Goal: Use online tool/utility: Utilize a website feature to perform a specific function

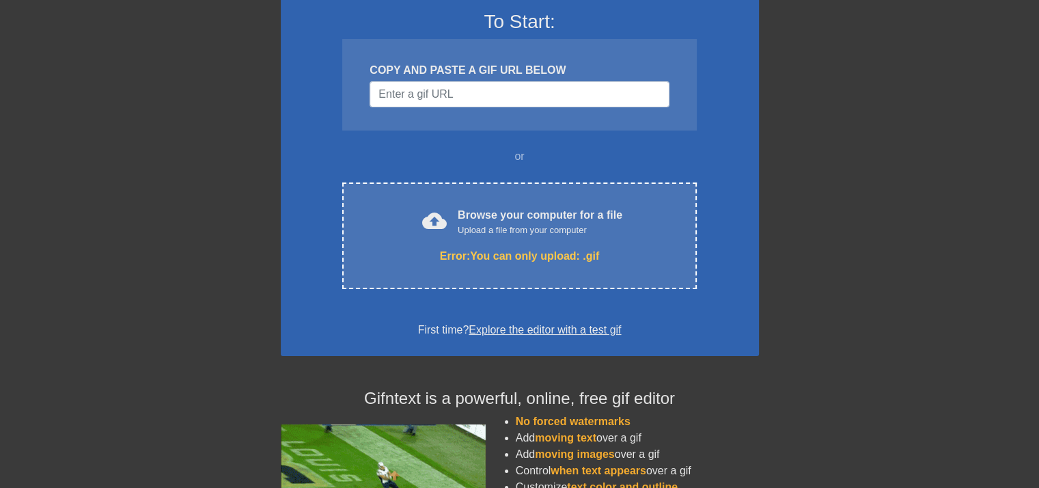
scroll to position [137, 0]
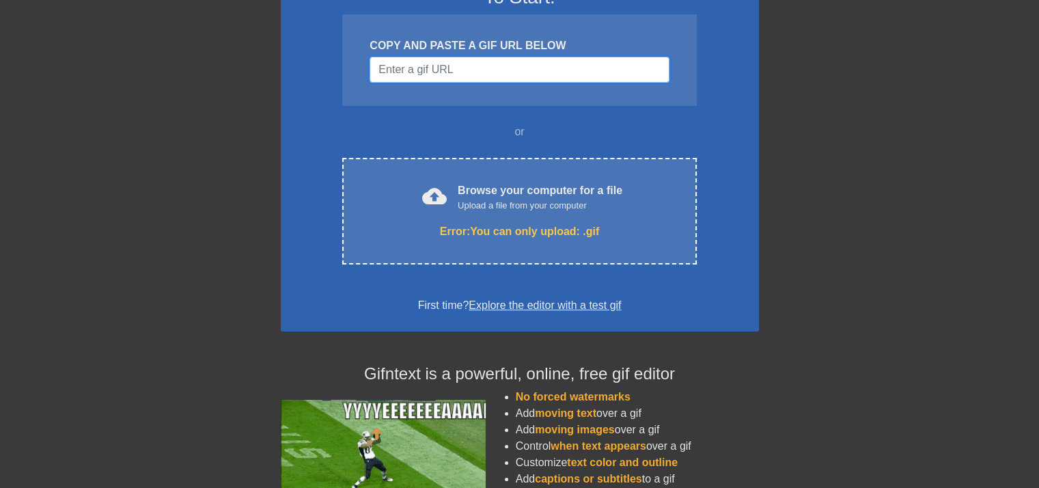
click at [509, 74] on input "Username" at bounding box center [518, 70] width 299 height 26
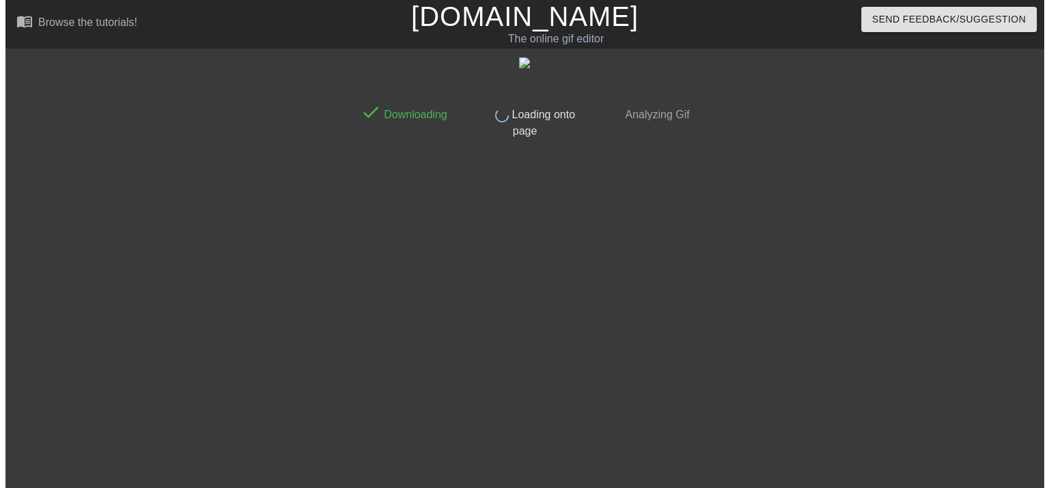
scroll to position [0, 0]
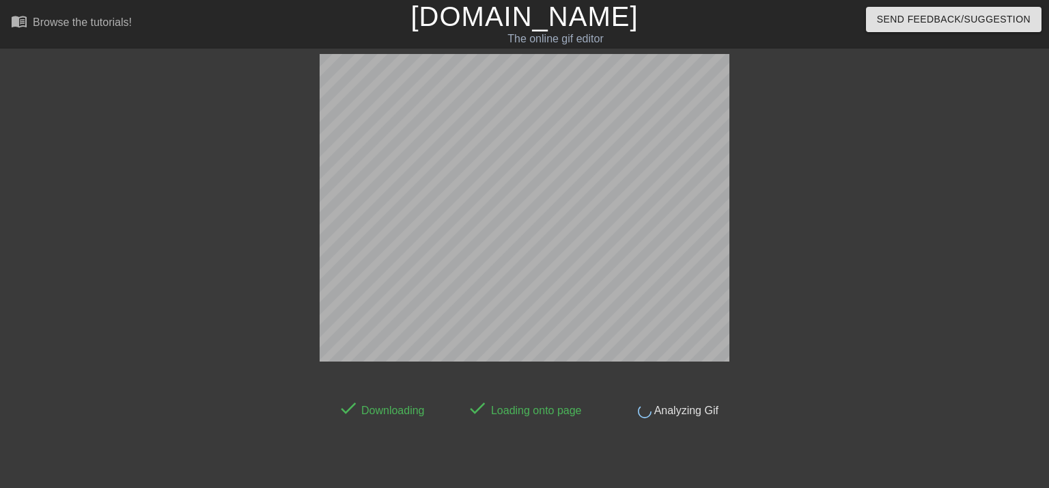
click at [900, 243] on div at bounding box center [848, 259] width 205 height 410
click at [791, 235] on div at bounding box center [848, 259] width 205 height 410
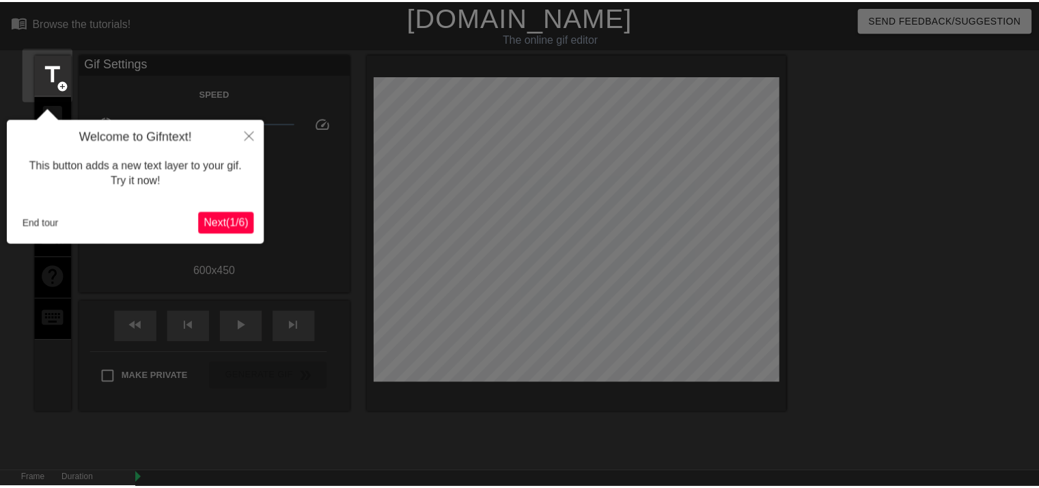
scroll to position [33, 0]
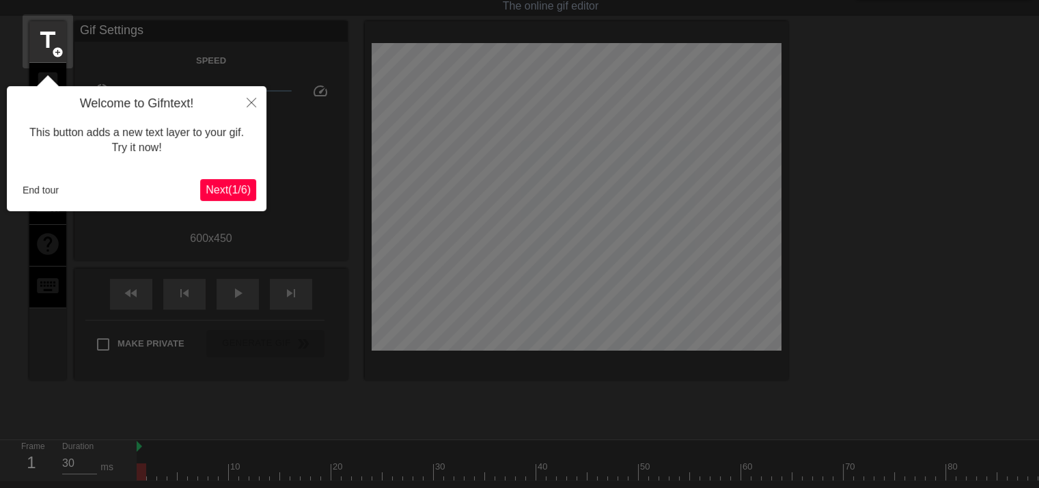
drag, startPoint x: 880, startPoint y: 144, endPoint x: 841, endPoint y: 143, distance: 38.9
click at [880, 144] on div at bounding box center [519, 276] width 1039 height 619
click at [236, 184] on span "Next ( 1 / 6 )" at bounding box center [228, 190] width 45 height 12
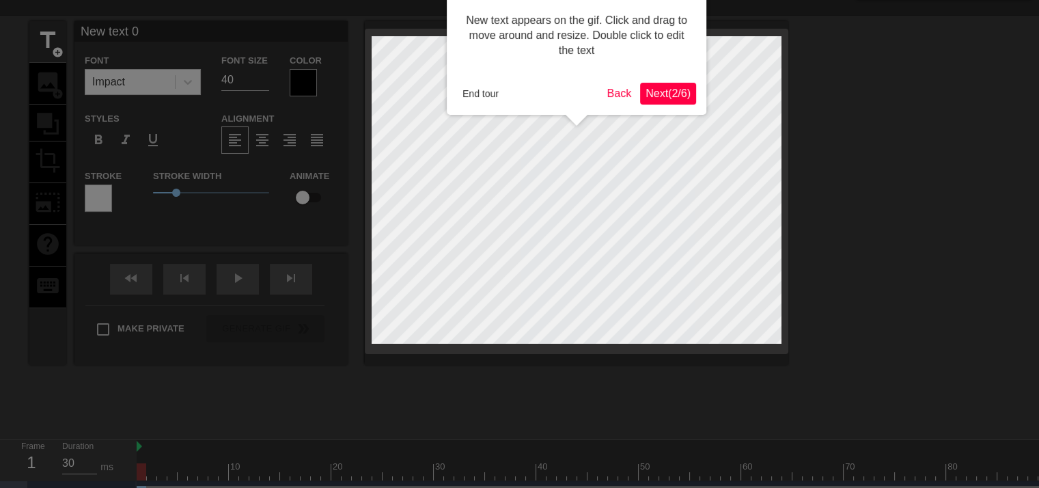
scroll to position [0, 0]
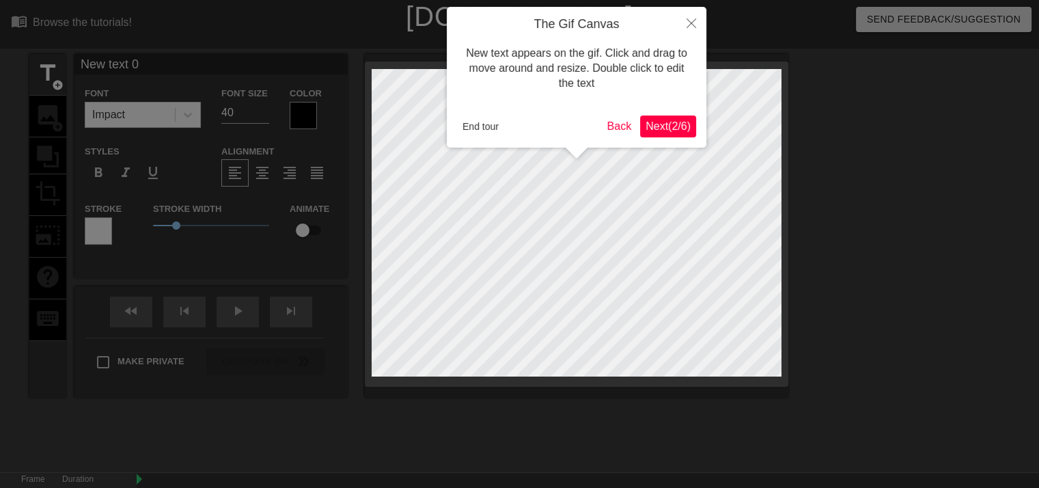
click at [660, 137] on div "The Gif Canvas New text appears on the gif. Click and drag to move around and r…" at bounding box center [576, 77] width 259 height 141
click at [671, 126] on span "Next ( 2 / 6 )" at bounding box center [667, 126] width 45 height 12
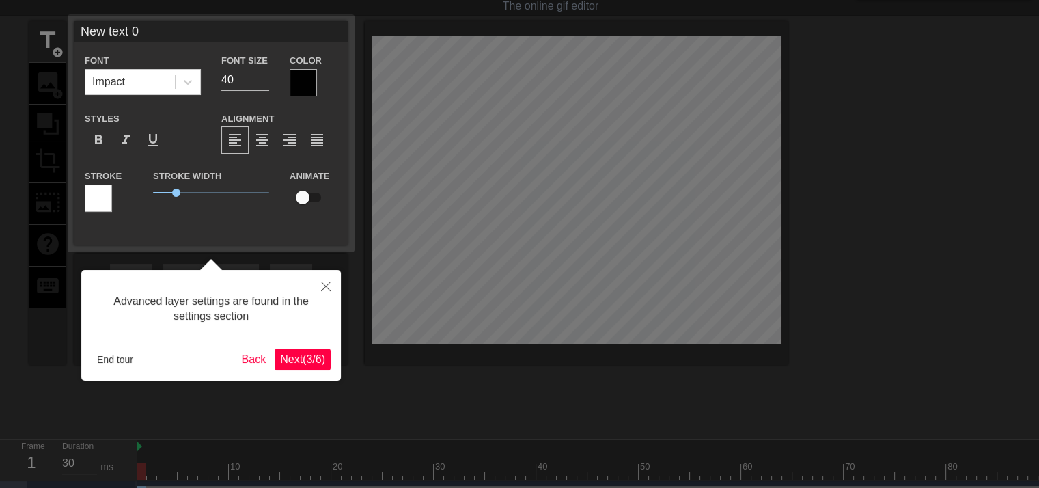
click at [307, 366] on button "Next ( 3 / 6 )" at bounding box center [303, 359] width 56 height 22
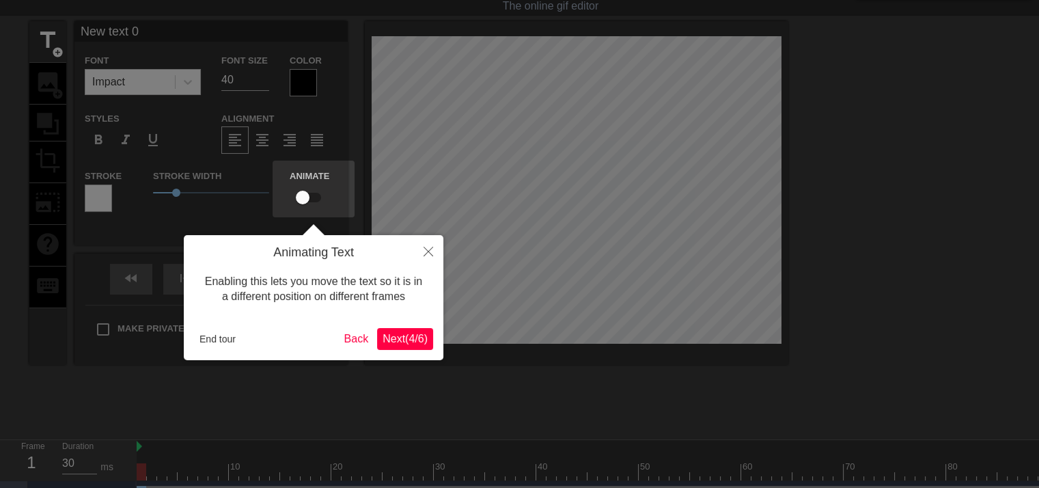
scroll to position [0, 0]
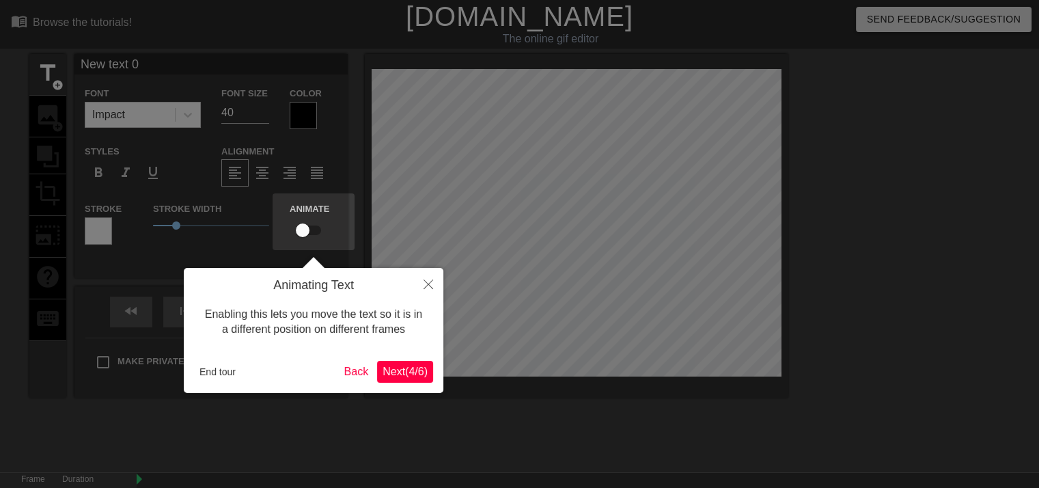
click at [408, 368] on span "Next ( 4 / 6 )" at bounding box center [404, 371] width 45 height 12
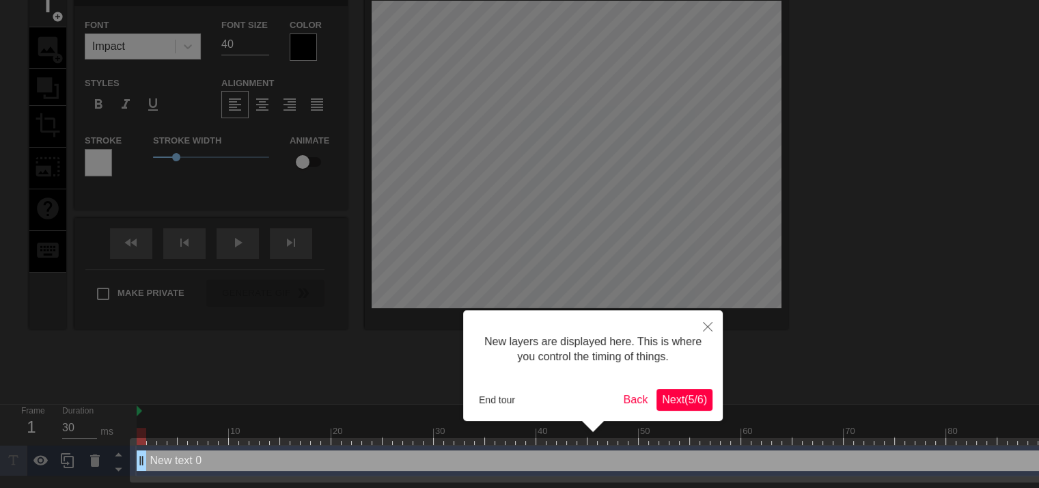
click at [678, 399] on span "Next ( 5 / 6 )" at bounding box center [684, 399] width 45 height 12
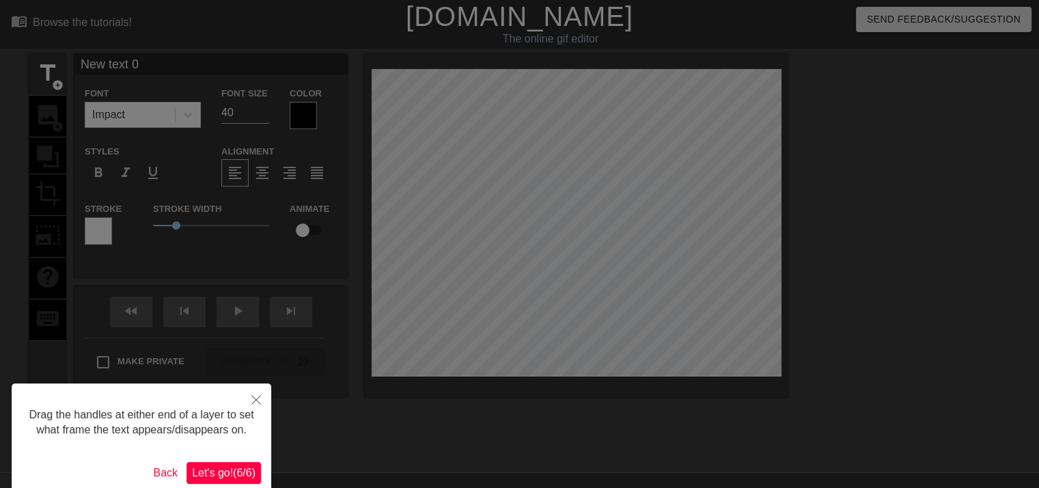
click at [242, 468] on span "Let's go! ( 6 / 6 )" at bounding box center [224, 472] width 64 height 12
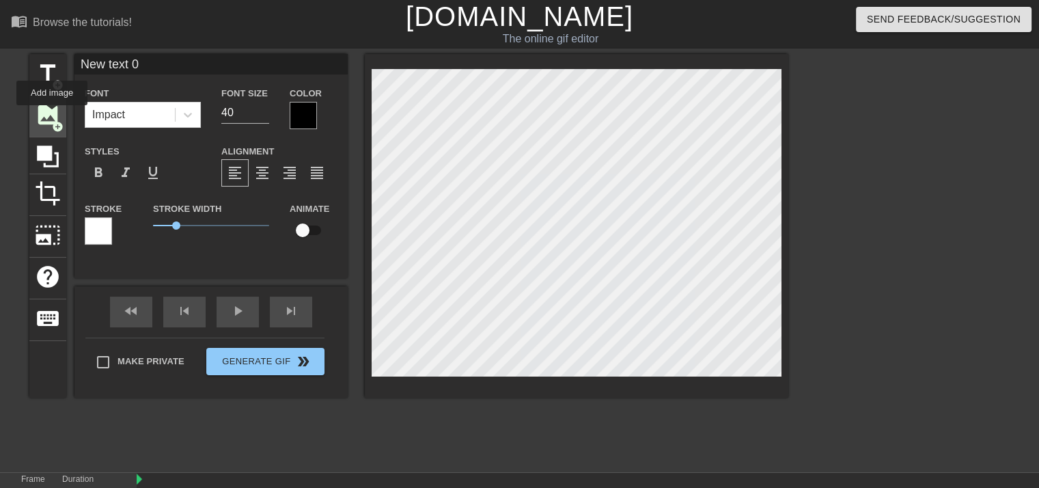
click at [52, 115] on span "image" at bounding box center [48, 115] width 26 height 26
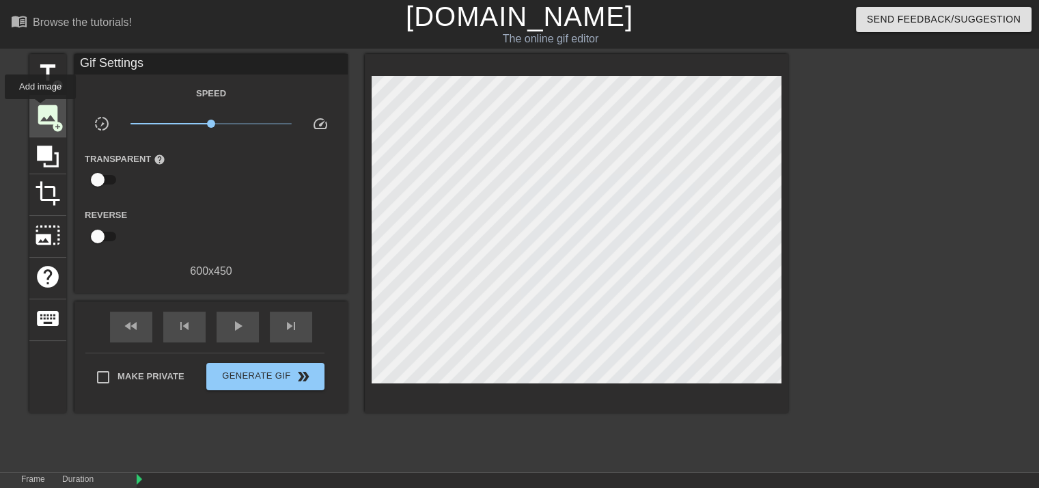
click at [40, 109] on span "image" at bounding box center [48, 115] width 26 height 26
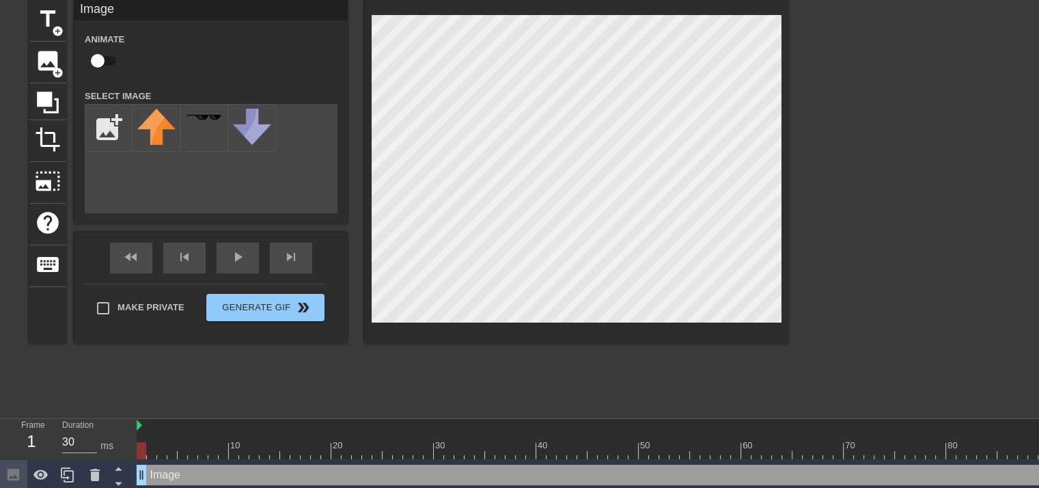
scroll to position [59, 0]
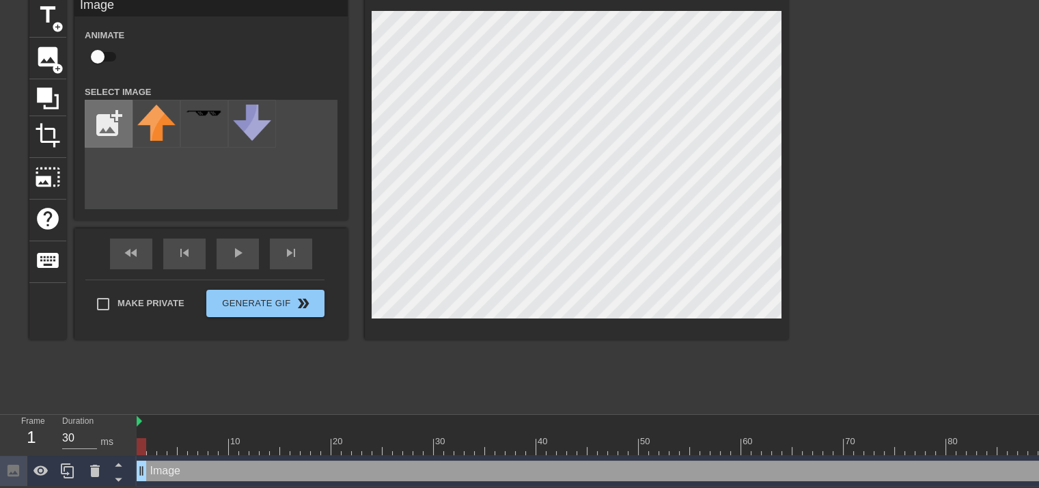
click at [98, 126] on input "file" at bounding box center [108, 123] width 46 height 46
type input "C:\fakepath\10-5-2025_9-17-27_AM_chatlog.png"
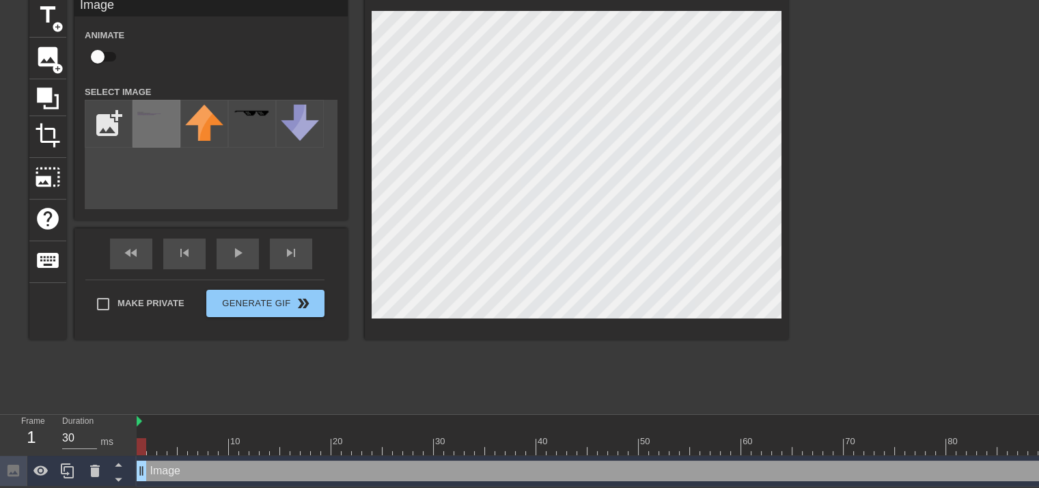
click at [161, 112] on img at bounding box center [156, 113] width 38 height 5
click at [1038, 76] on html "menu_book Browse the tutorials! [DOMAIN_NAME] The online gif editor Send Feedba…" at bounding box center [519, 214] width 1039 height 544
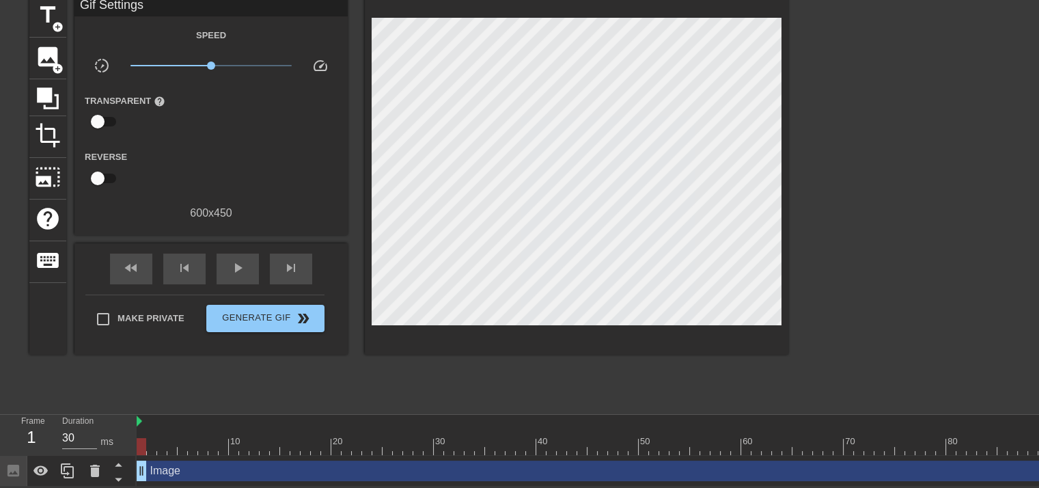
click at [901, 285] on div at bounding box center [906, 201] width 205 height 410
click at [136, 421] on div at bounding box center [136, 422] width 7 height 14
click at [172, 401] on div "title add_circle image add_circle crop photo_size_select_large help keyboard Gi…" at bounding box center [408, 201] width 759 height 410
click at [31, 434] on div "1" at bounding box center [31, 437] width 20 height 25
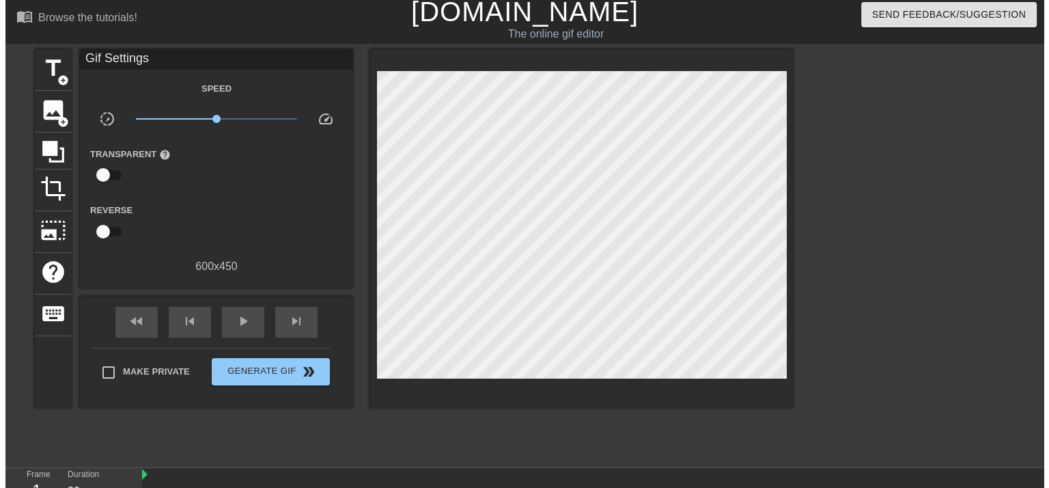
scroll to position [0, 0]
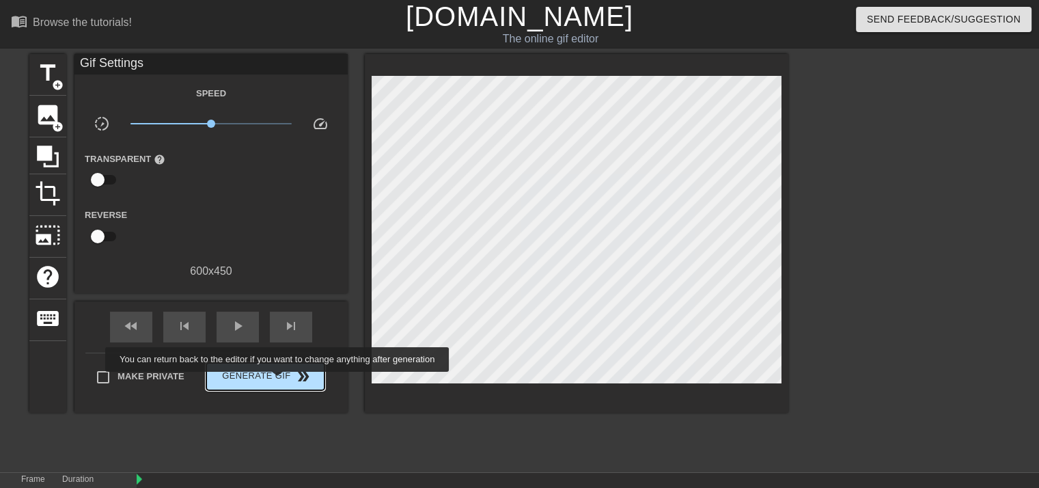
click at [279, 381] on span "Generate Gif double_arrow" at bounding box center [265, 376] width 107 height 16
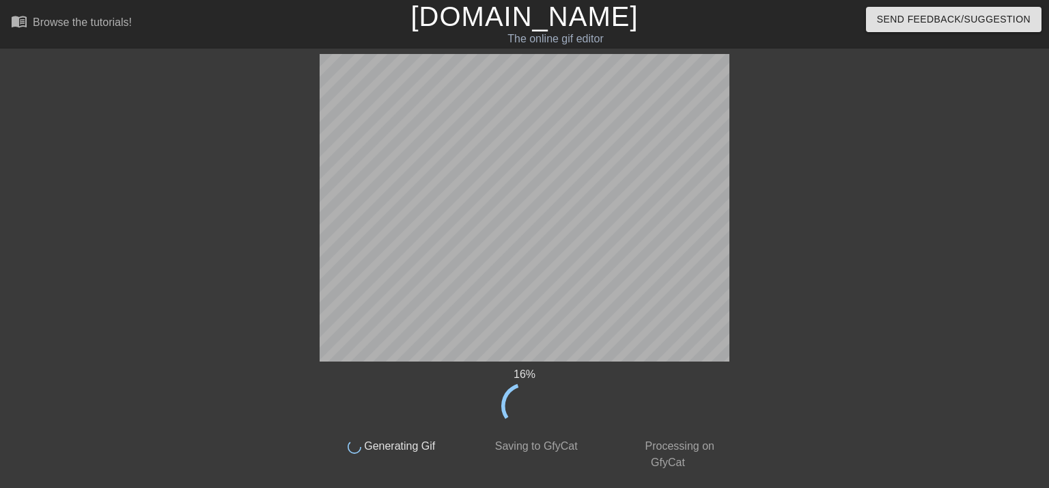
click at [532, 391] on icon at bounding box center [524, 406] width 64 height 64
click at [531, 414] on icon at bounding box center [524, 406] width 64 height 64
click at [537, 397] on icon at bounding box center [524, 405] width 57 height 57
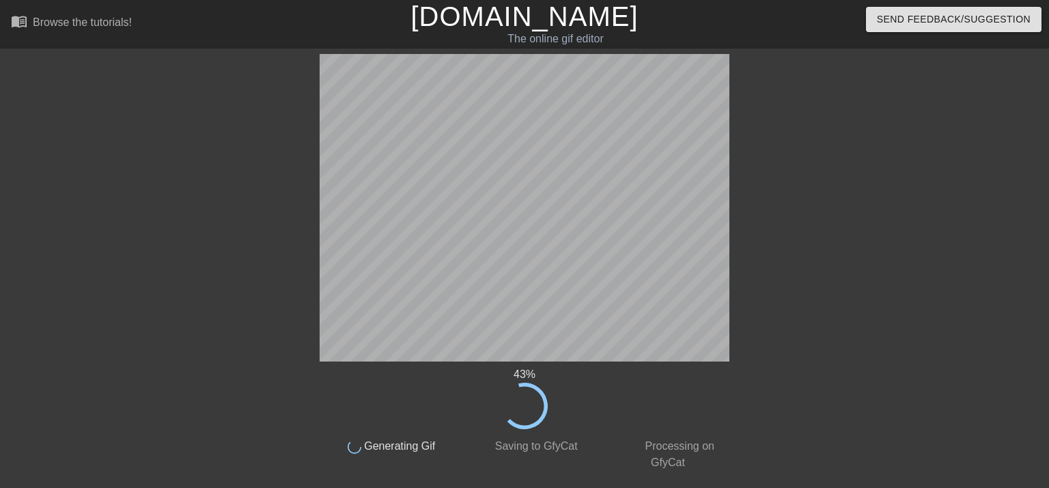
drag, startPoint x: 537, startPoint y: 397, endPoint x: 522, endPoint y: 372, distance: 28.8
click at [537, 396] on icon at bounding box center [524, 405] width 57 height 57
click at [522, 372] on div "43 %" at bounding box center [525, 374] width 410 height 16
click at [540, 372] on div "44 %" at bounding box center [525, 374] width 410 height 16
